Goal: Find specific page/section: Find specific page/section

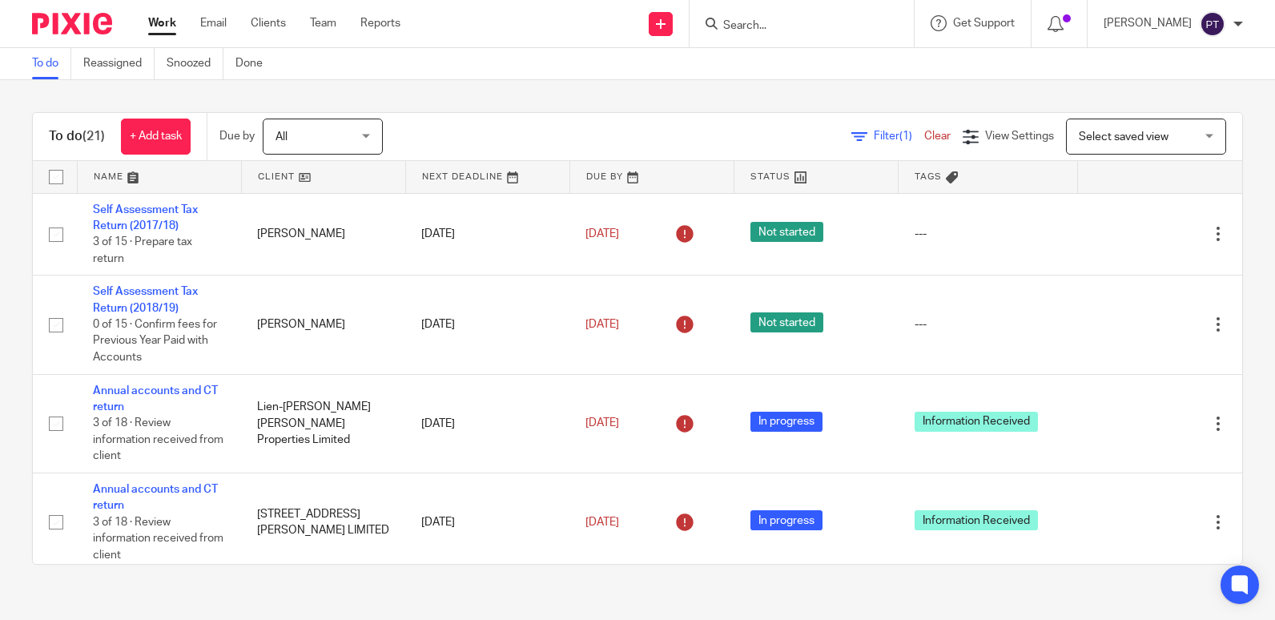
click at [840, 27] on input "Search" at bounding box center [793, 26] width 144 height 14
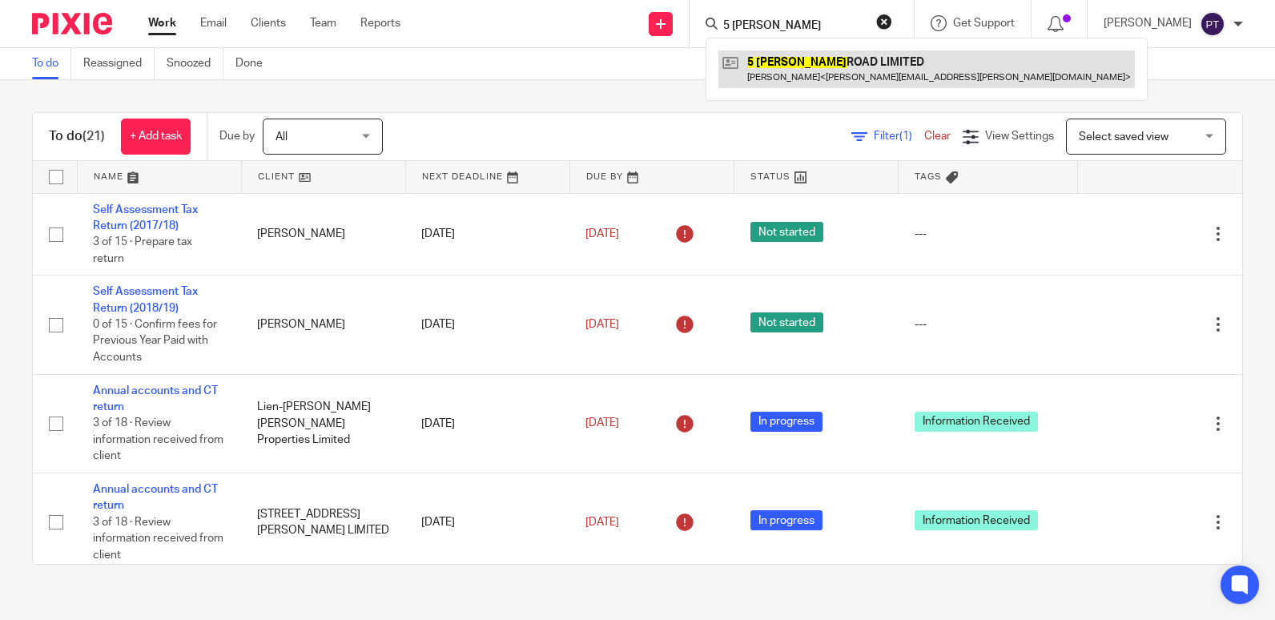
type input "5 gresham"
click at [847, 76] on link at bounding box center [926, 68] width 416 height 37
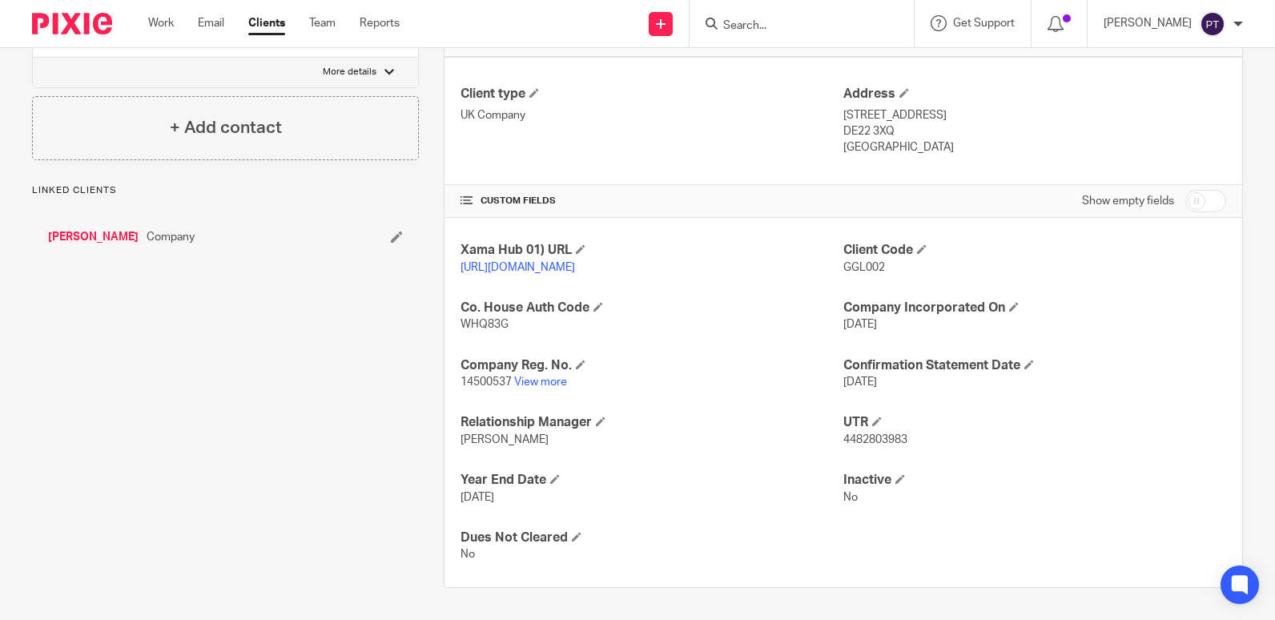
scroll to position [408, 0]
click at [557, 388] on link "View more" at bounding box center [540, 381] width 53 height 11
